Goal: Task Accomplishment & Management: Complete application form

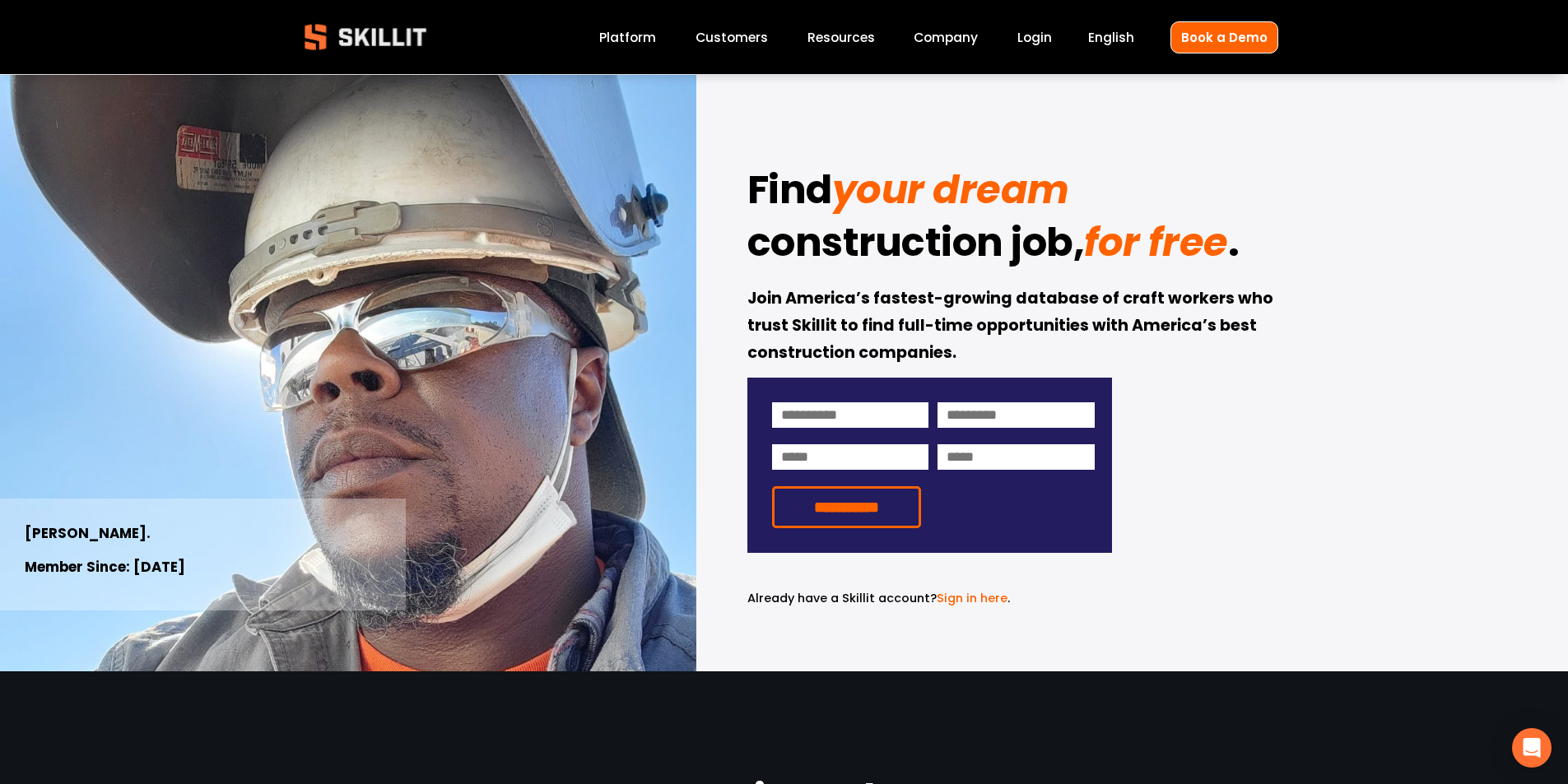
drag, startPoint x: 837, startPoint y: 202, endPoint x: 980, endPoint y: 358, distance: 211.6
click at [980, 358] on div "**********" at bounding box center [784, 373] width 1568 height 596
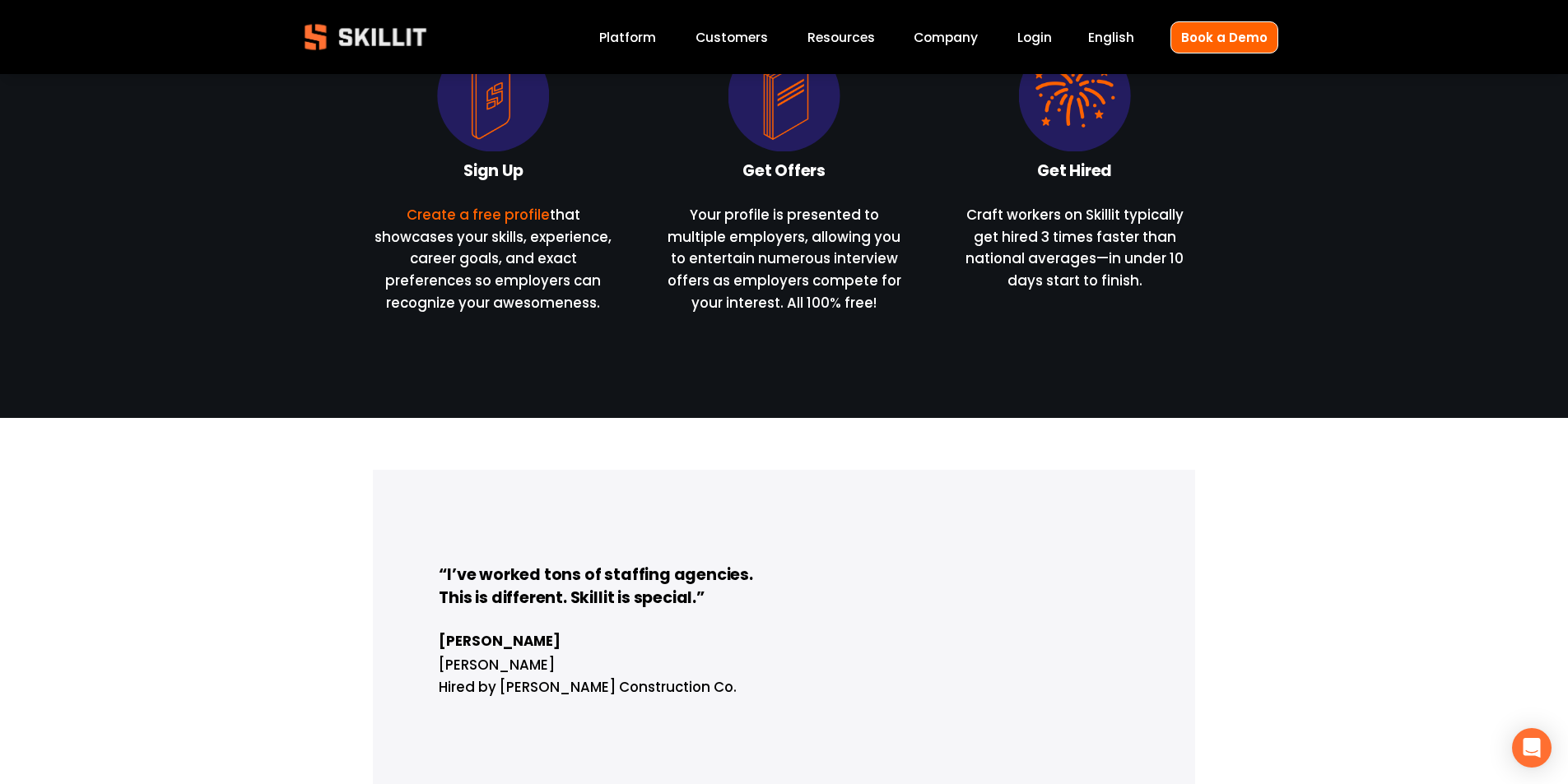
scroll to position [987, 0]
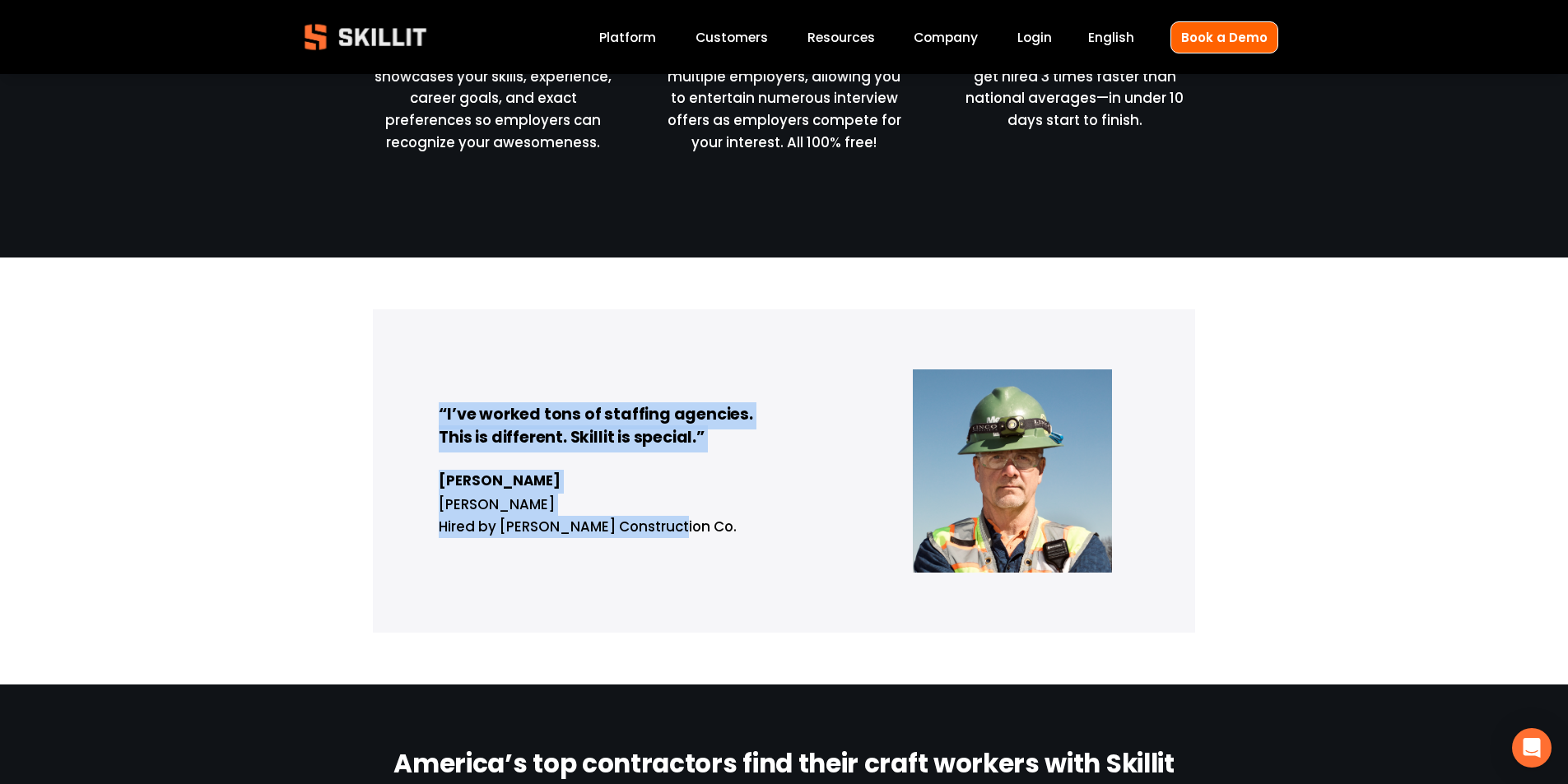
drag, startPoint x: 436, startPoint y: 427, endPoint x: 703, endPoint y: 536, distance: 288.4
click at [703, 536] on div "“I’ve worked tons of staffing agencies. This is different. Skillit is special.”…" at bounding box center [783, 470] width 821 height 324
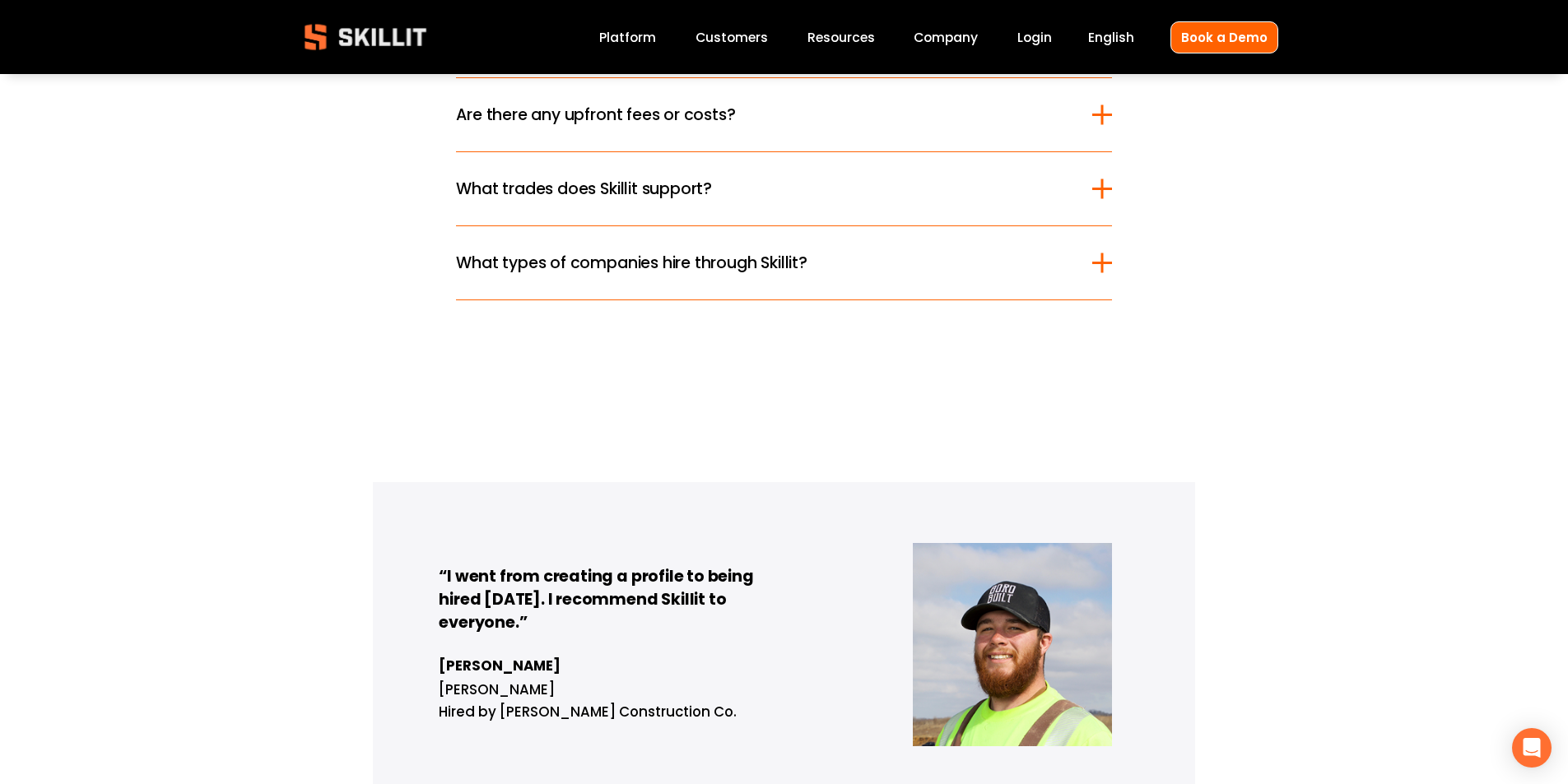
scroll to position [2467, 0]
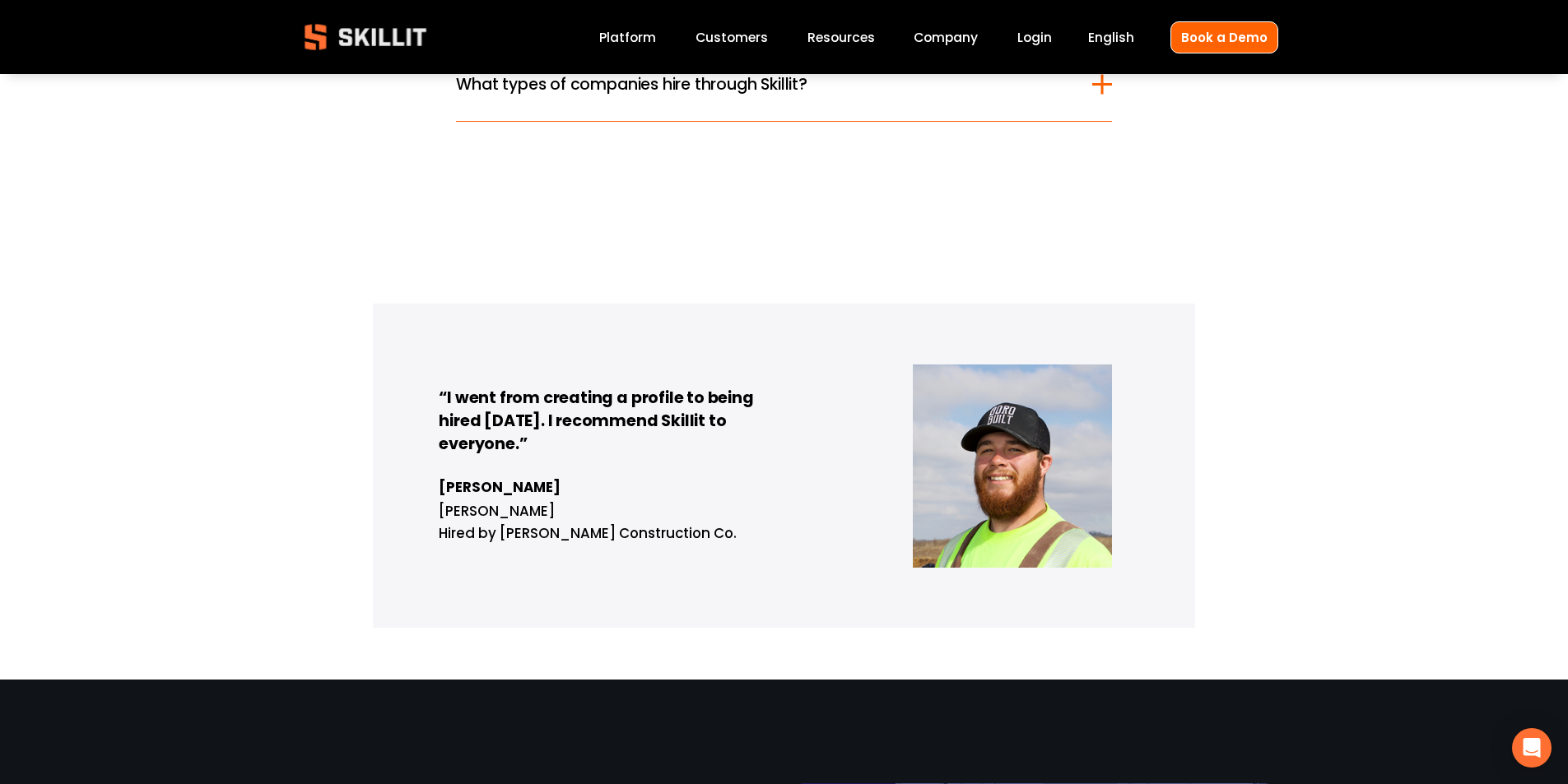
drag, startPoint x: 452, startPoint y: 401, endPoint x: 730, endPoint y: 456, distance: 283.4
click at [730, 456] on h4 "“I went from creating a profile to being hired [DATE]. I recommend Skillit to e…" at bounding box center [784, 422] width 690 height 70
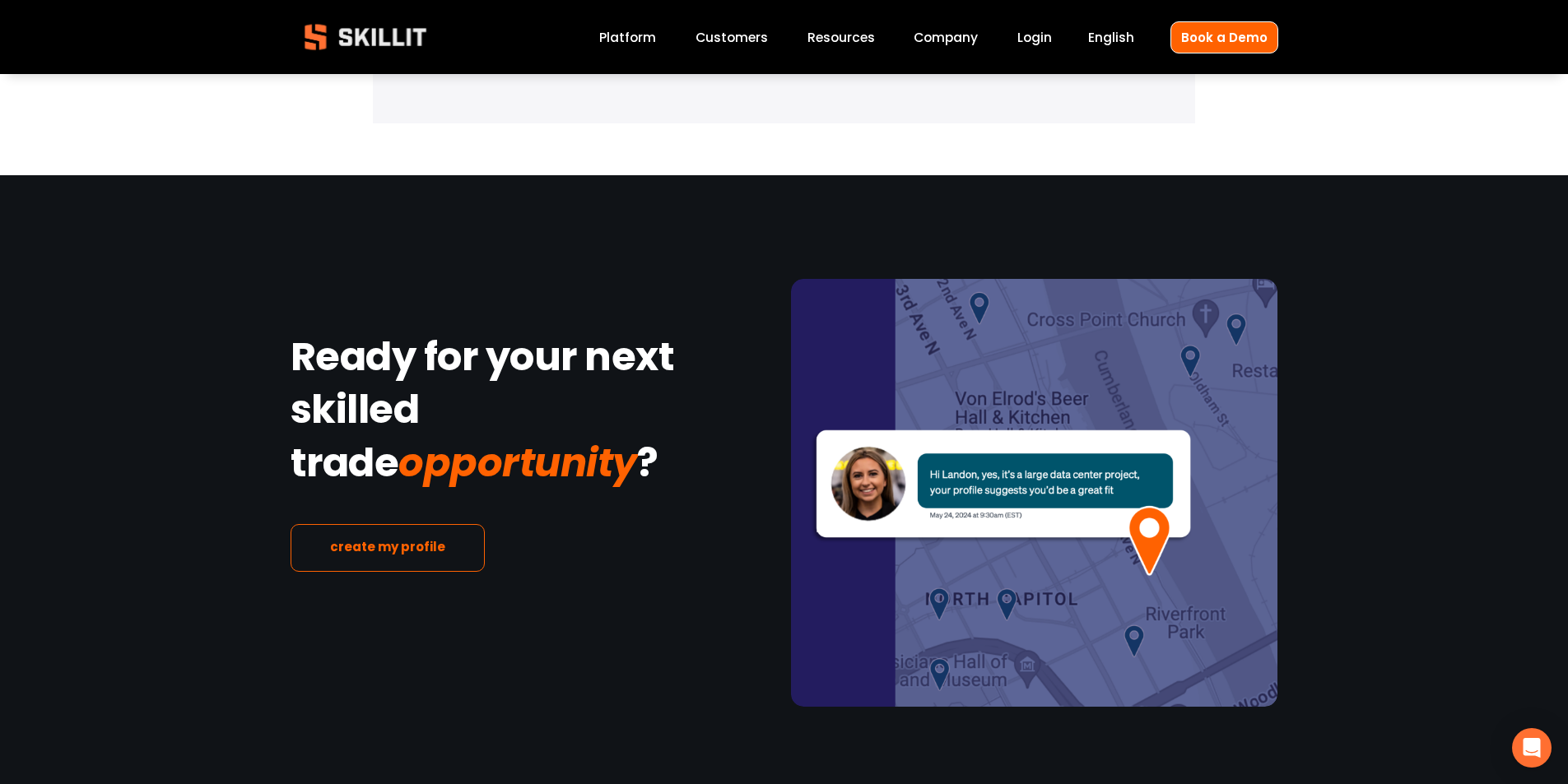
scroll to position [3007, 0]
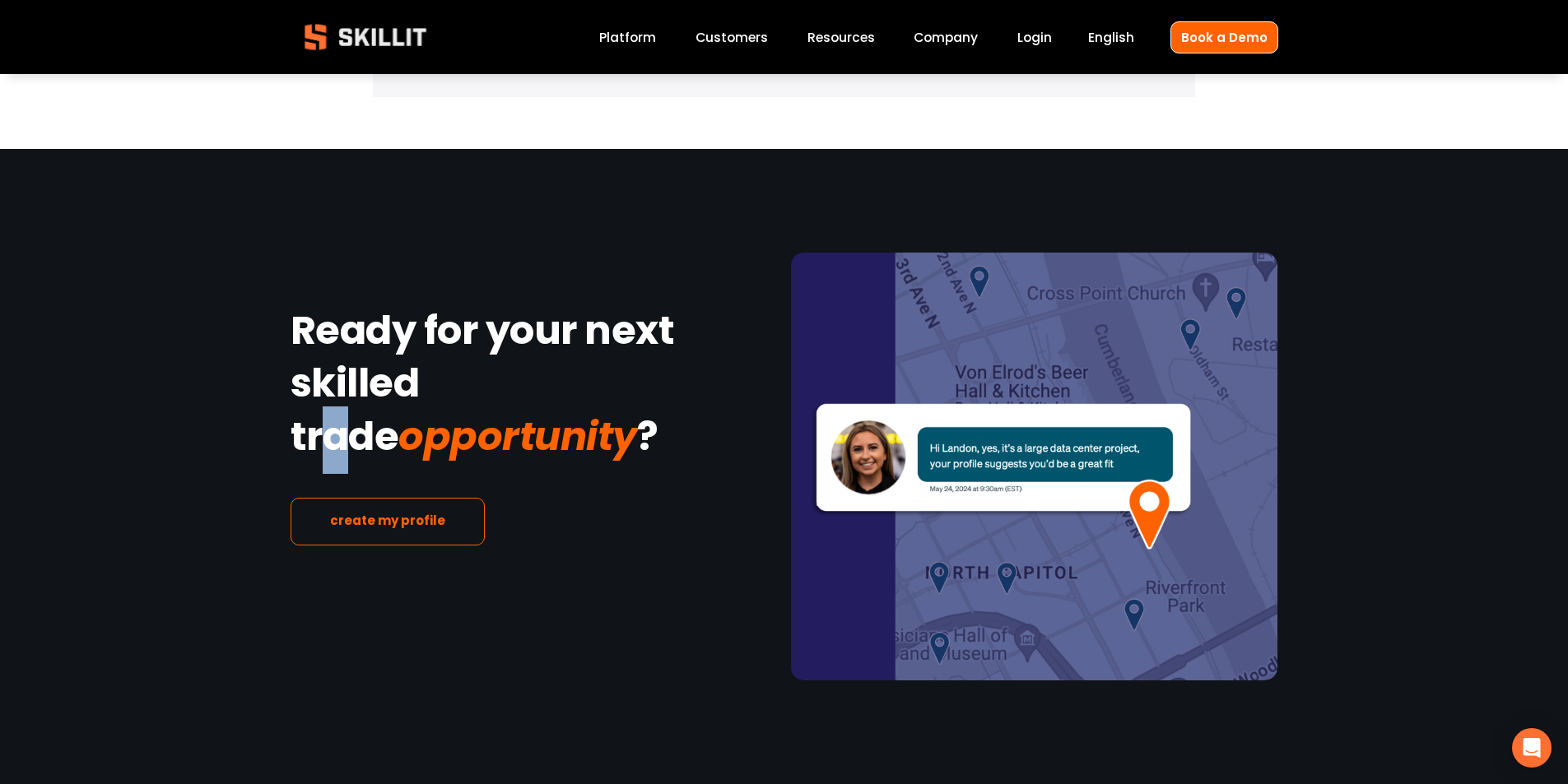
drag, startPoint x: 452, startPoint y: 401, endPoint x: 484, endPoint y: 462, distance: 68.9
click at [484, 418] on h1 "Ready for your next skilled trade opportunity ?" at bounding box center [533, 385] width 486 height 158
drag, startPoint x: 974, startPoint y: 450, endPoint x: 1125, endPoint y: 495, distance: 157.6
click at [1125, 495] on div at bounding box center [1034, 466] width 486 height 428
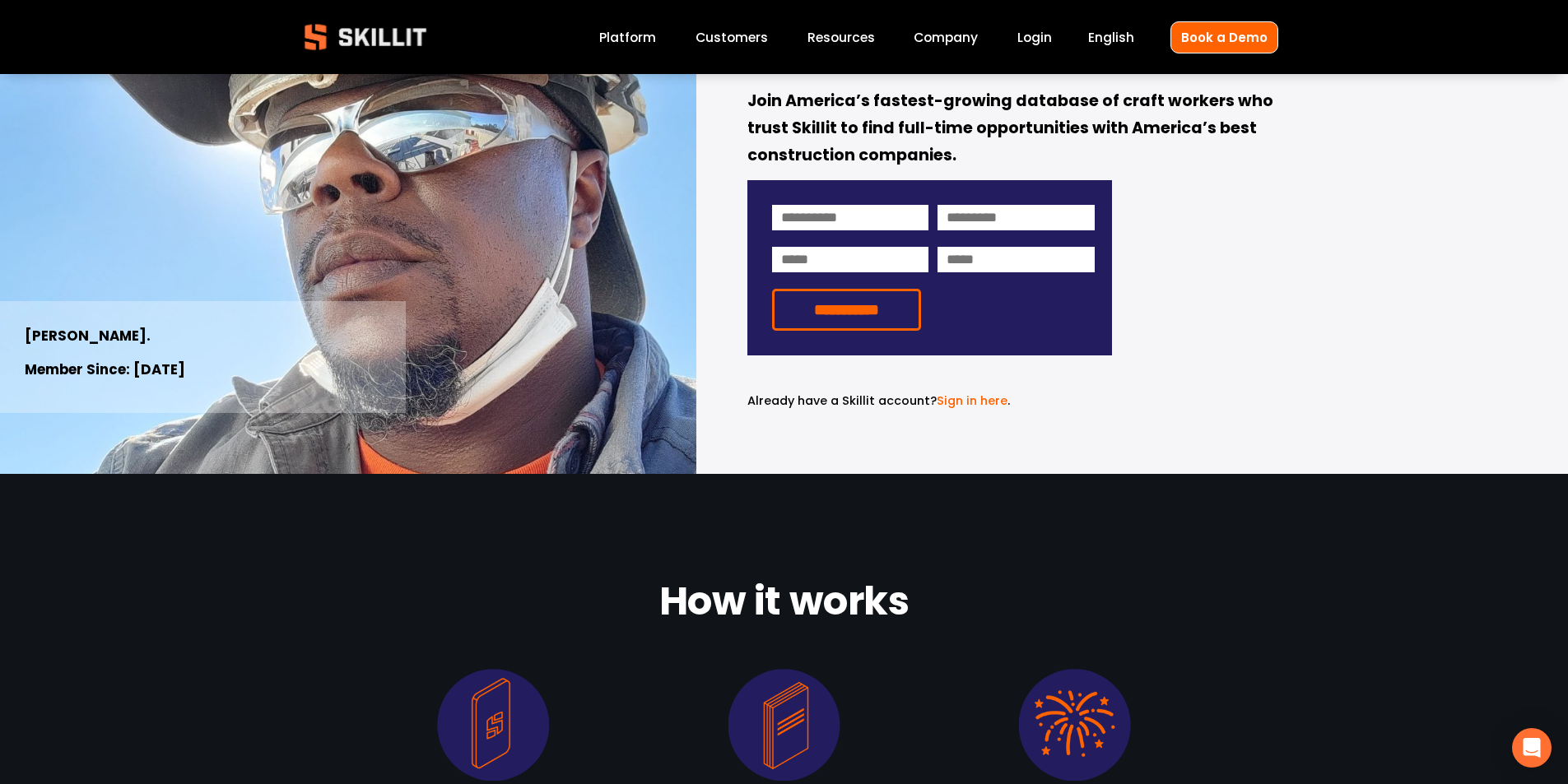
scroll to position [0, 0]
